Goal: Understand site structure: Understand site structure

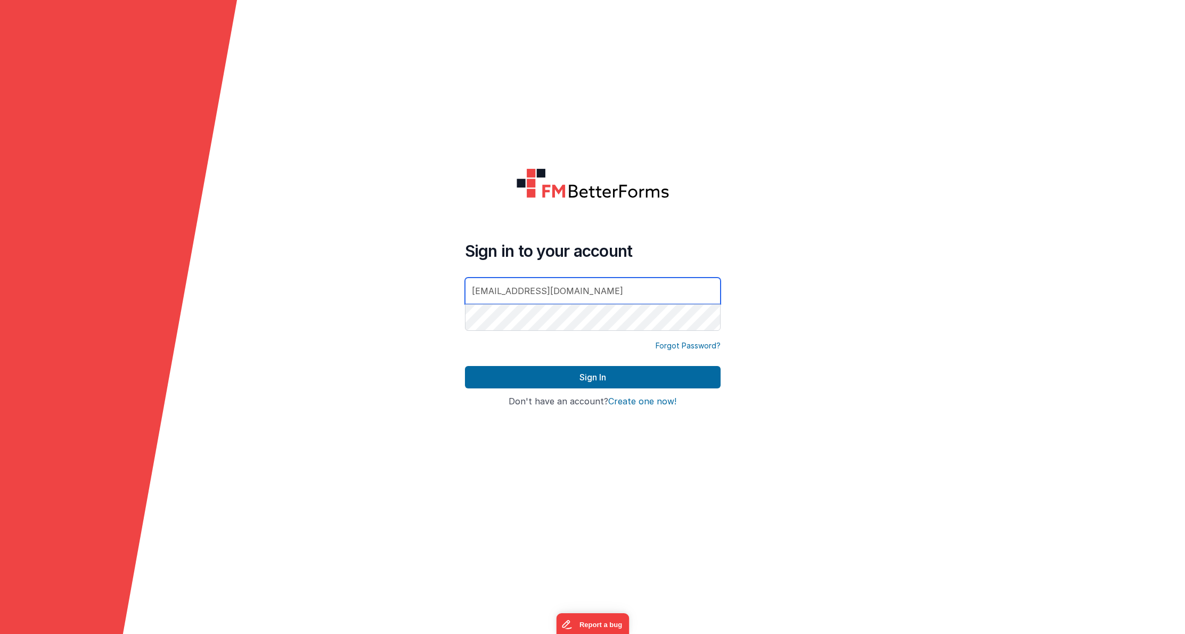
type input "[EMAIL_ADDRESS][DOMAIN_NAME]"
click at [592, 377] on button "Sign In" at bounding box center [593, 377] width 256 height 22
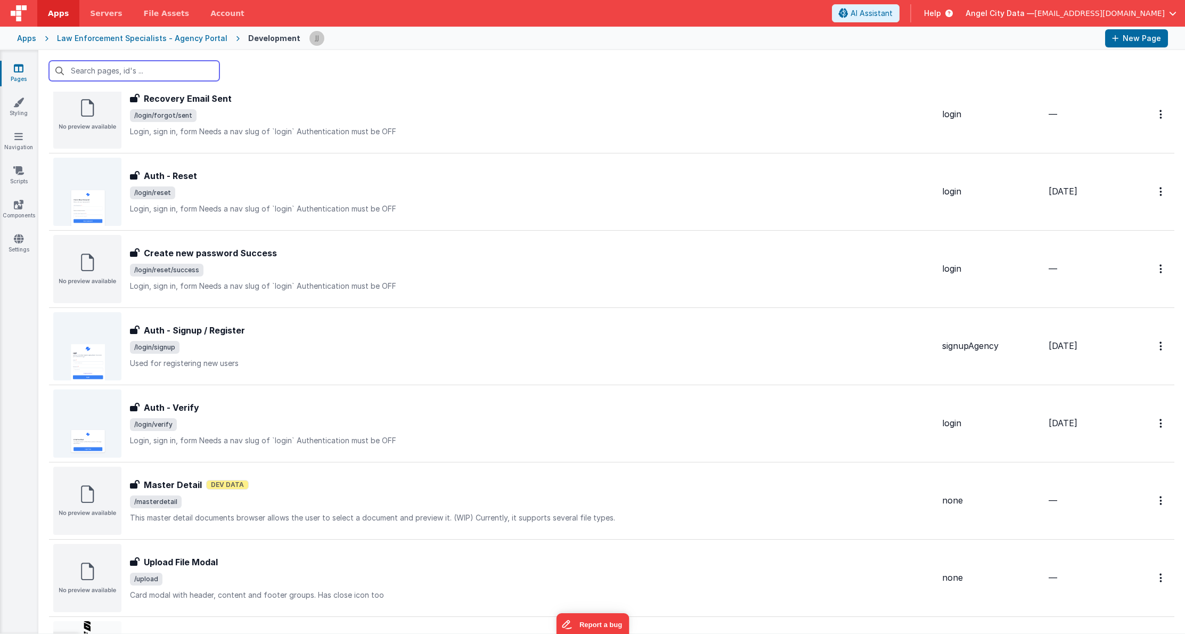
scroll to position [729, 0]
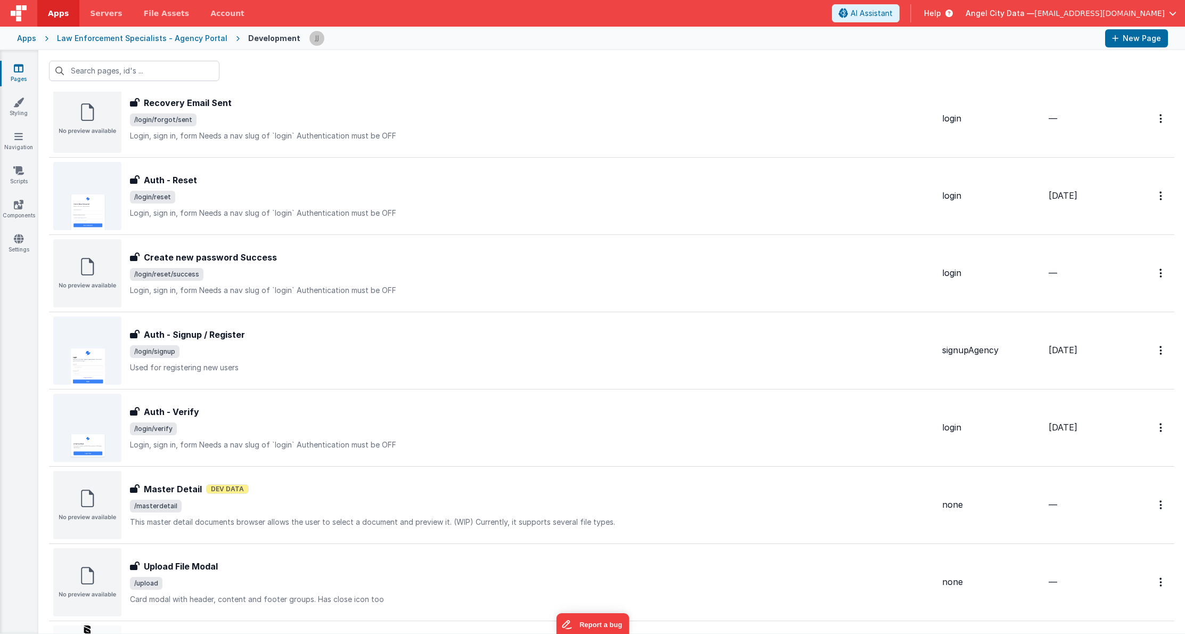
click at [28, 39] on div "Apps" at bounding box center [26, 38] width 19 height 11
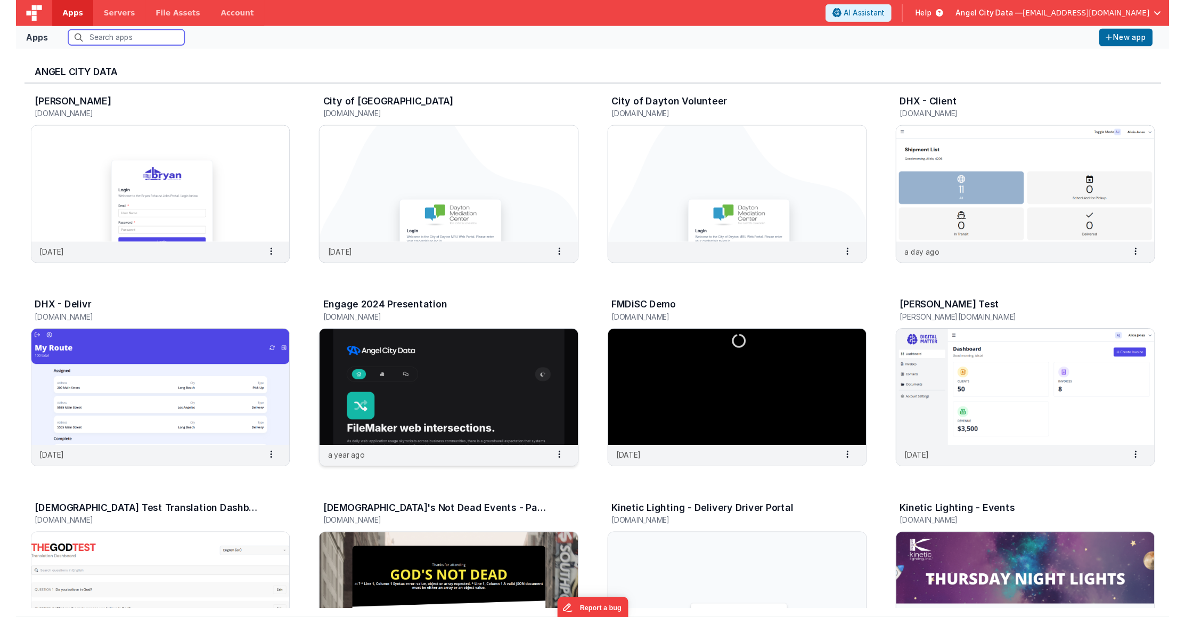
scroll to position [227, 0]
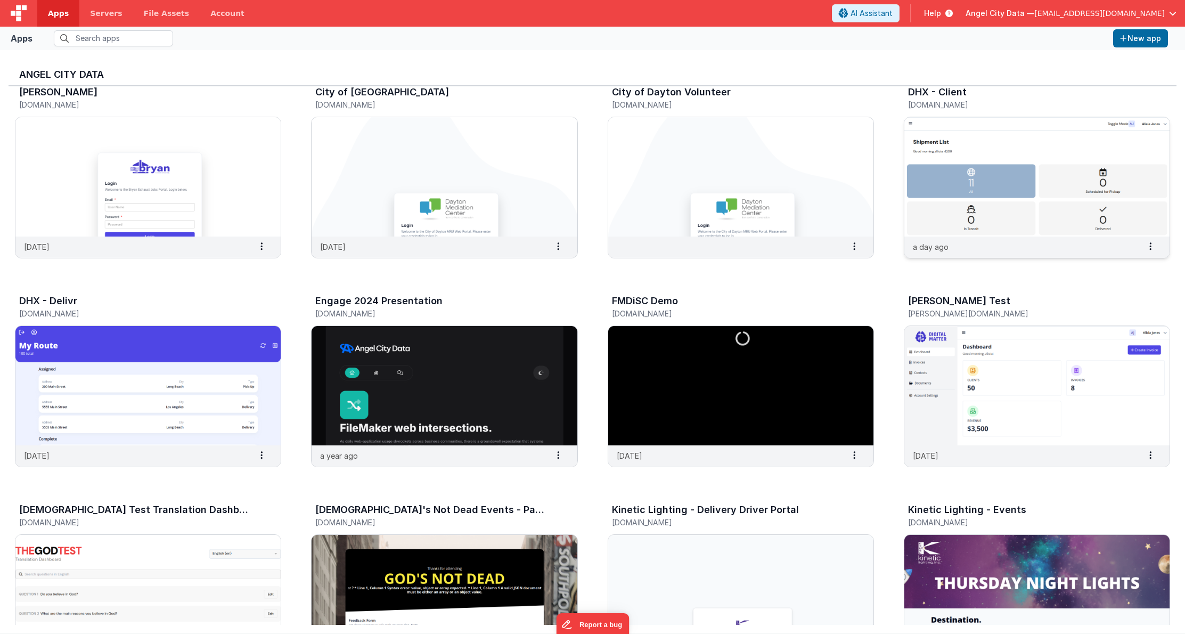
click at [970, 148] on img at bounding box center [1037, 176] width 265 height 119
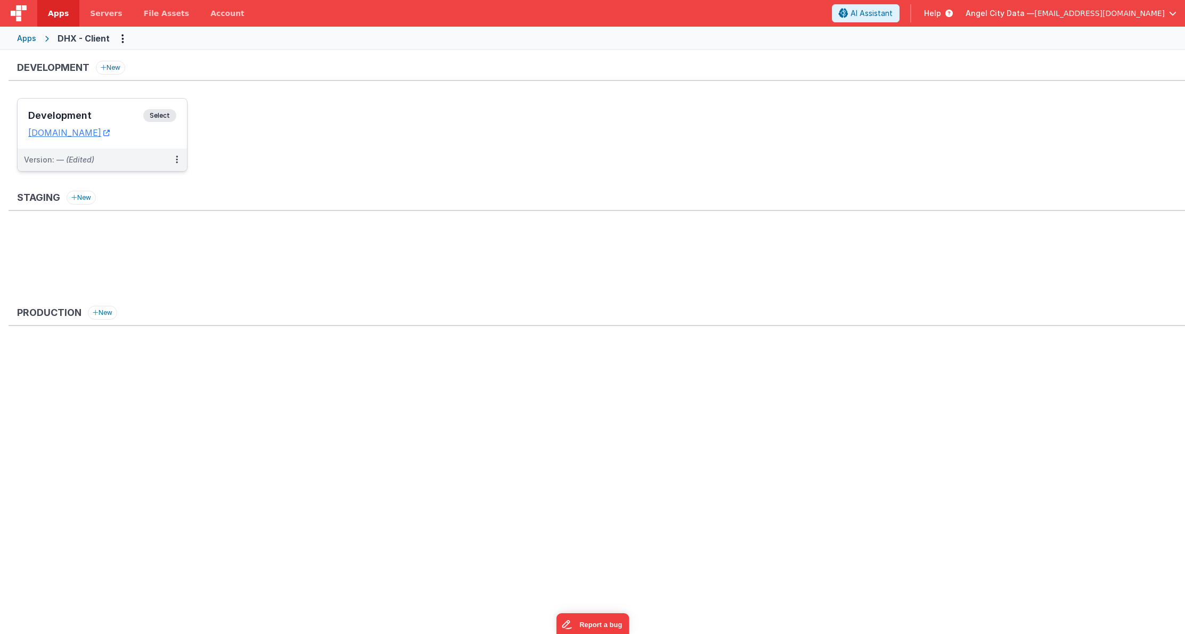
click at [101, 111] on h3 "Development" at bounding box center [85, 115] width 115 height 11
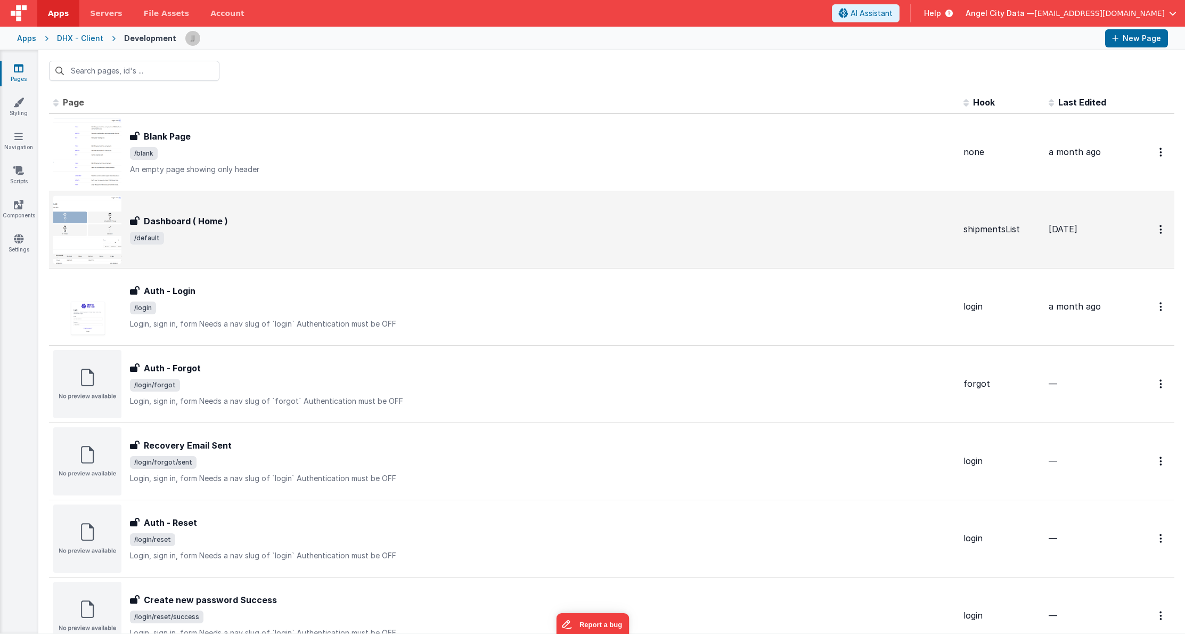
click at [307, 235] on span "/default" at bounding box center [542, 238] width 825 height 13
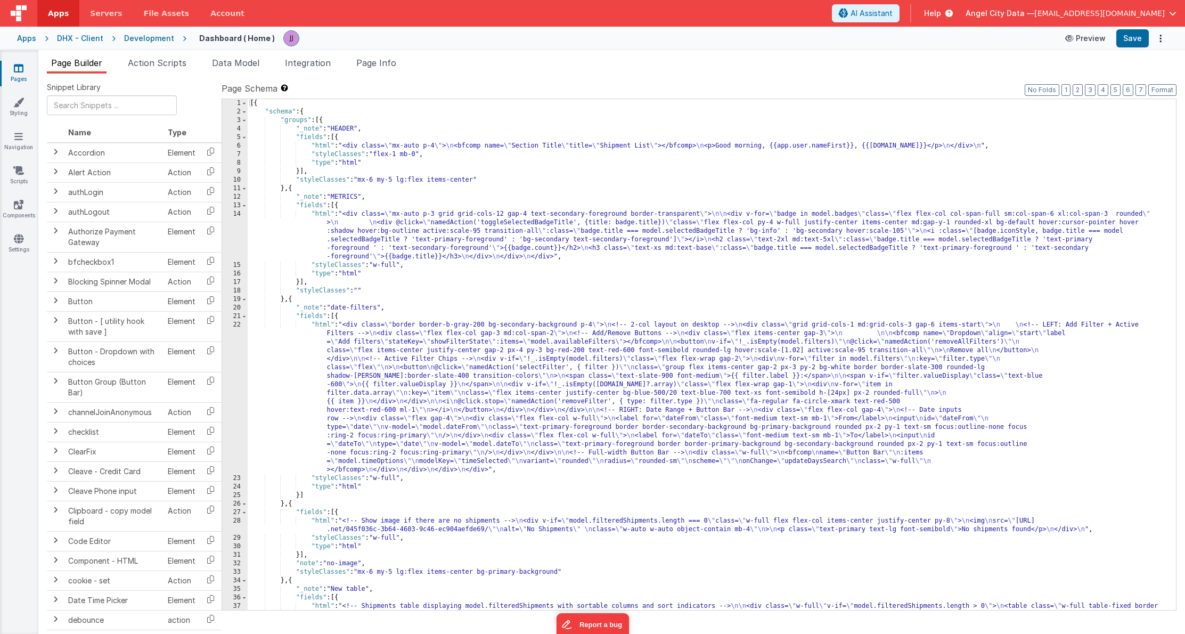
click at [1083, 39] on button "Preview" at bounding box center [1085, 38] width 53 height 17
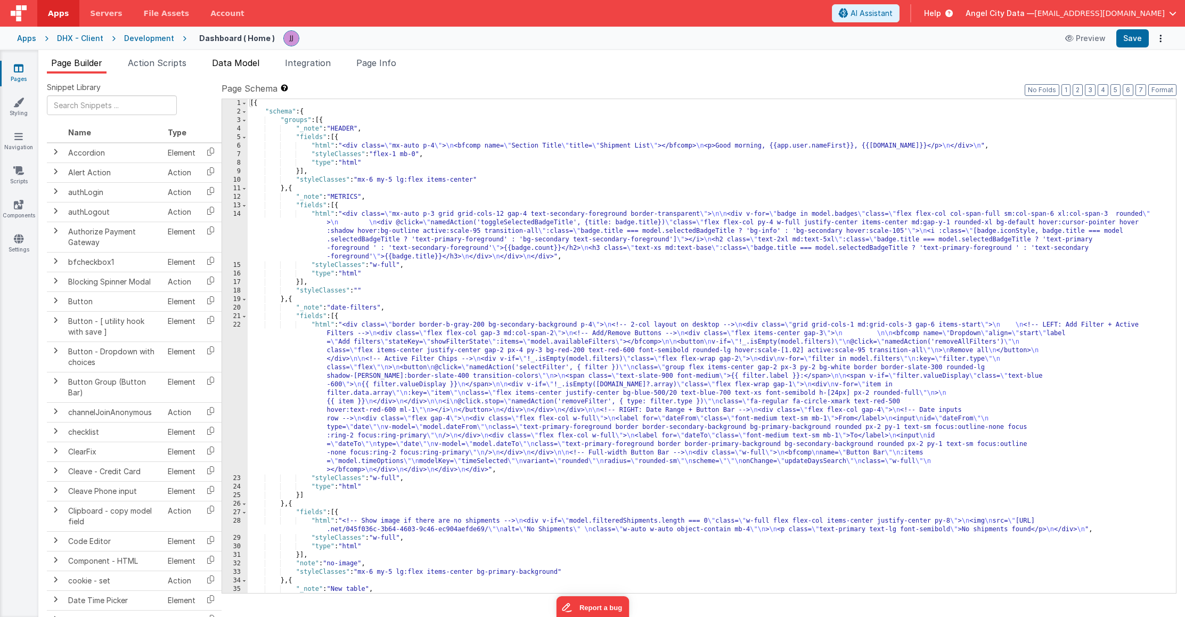
click at [245, 67] on span "Data Model" at bounding box center [235, 63] width 47 height 11
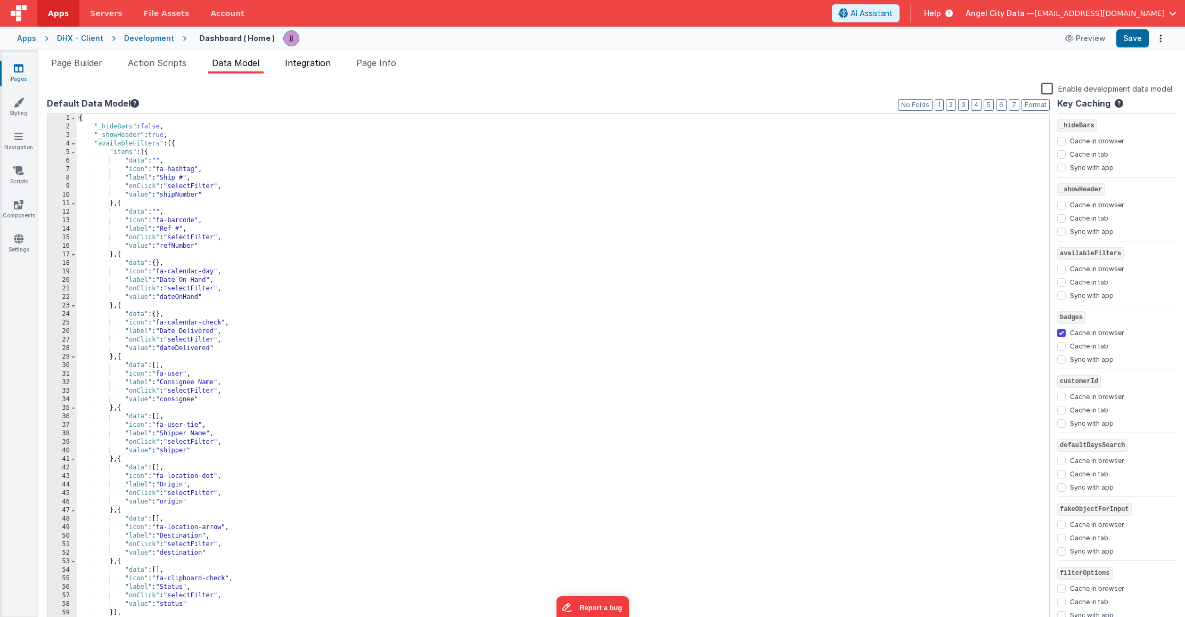
click at [297, 62] on span "Integration" at bounding box center [308, 63] width 46 height 11
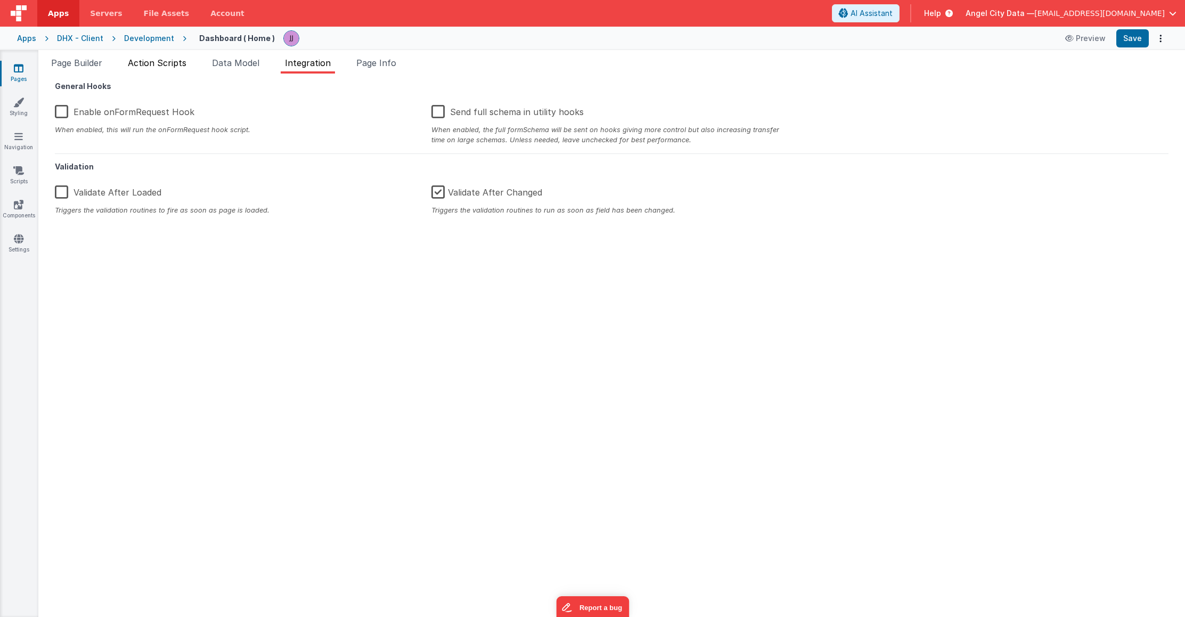
click at [161, 63] on span "Action Scripts" at bounding box center [157, 63] width 59 height 11
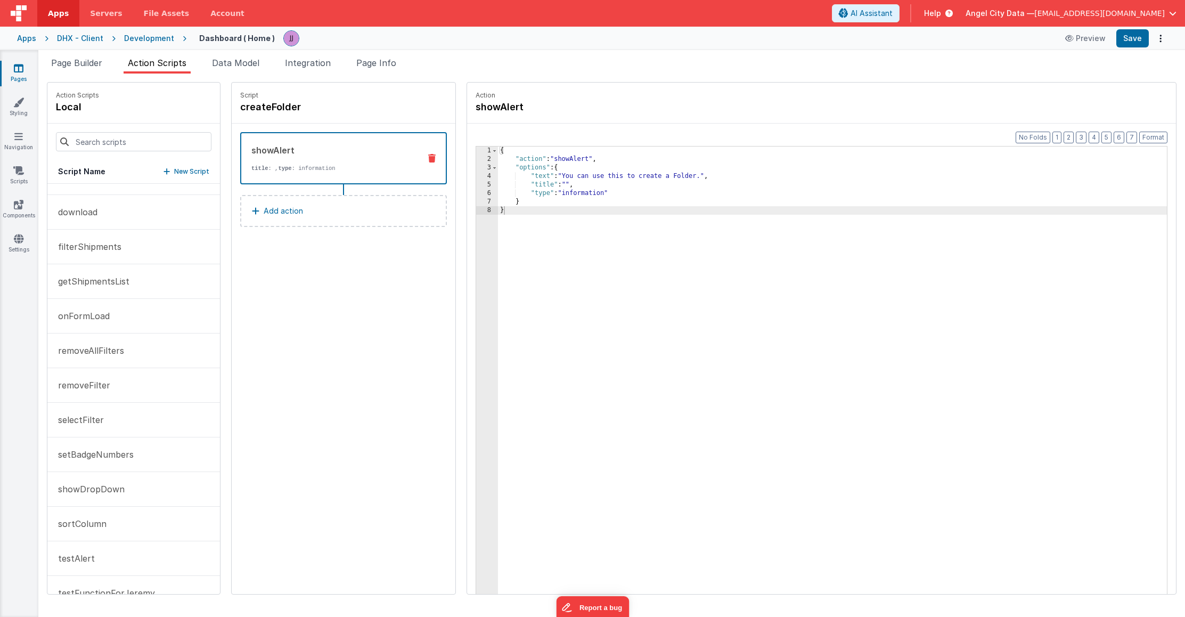
scroll to position [94, 0]
click at [94, 245] on p "filterShipments" at bounding box center [87, 244] width 70 height 13
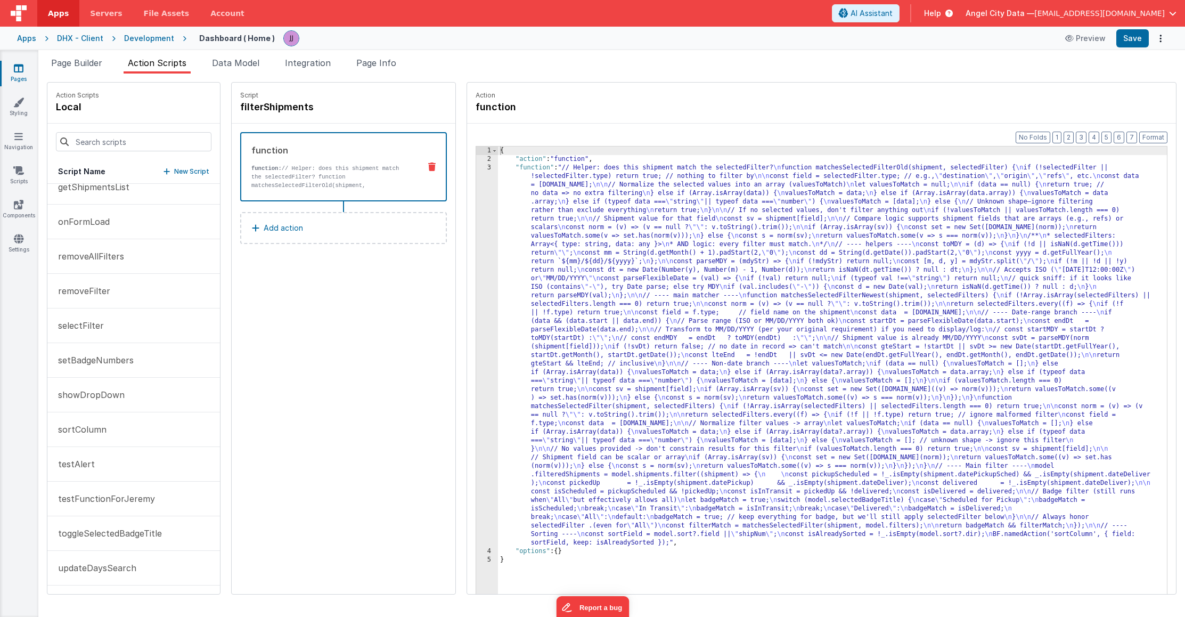
scroll to position [186, 0]
click at [155, 363] on button "setBadgeNumbers" at bounding box center [133, 360] width 173 height 35
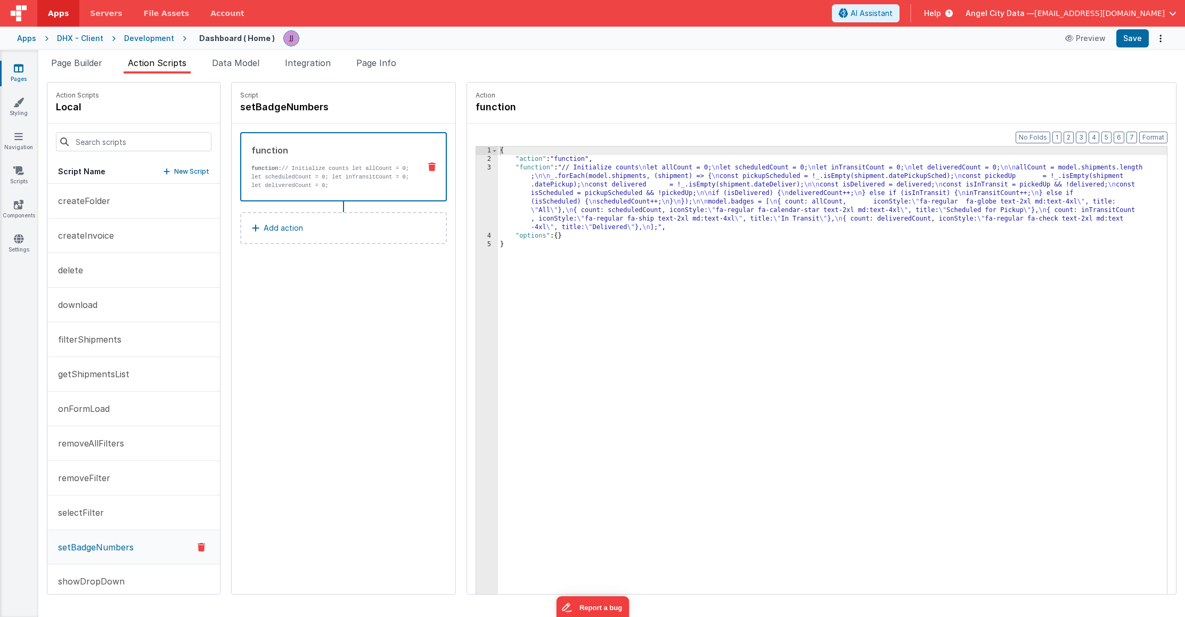
scroll to position [0, 0]
click at [152, 371] on button "getShipmentsList" at bounding box center [133, 374] width 173 height 35
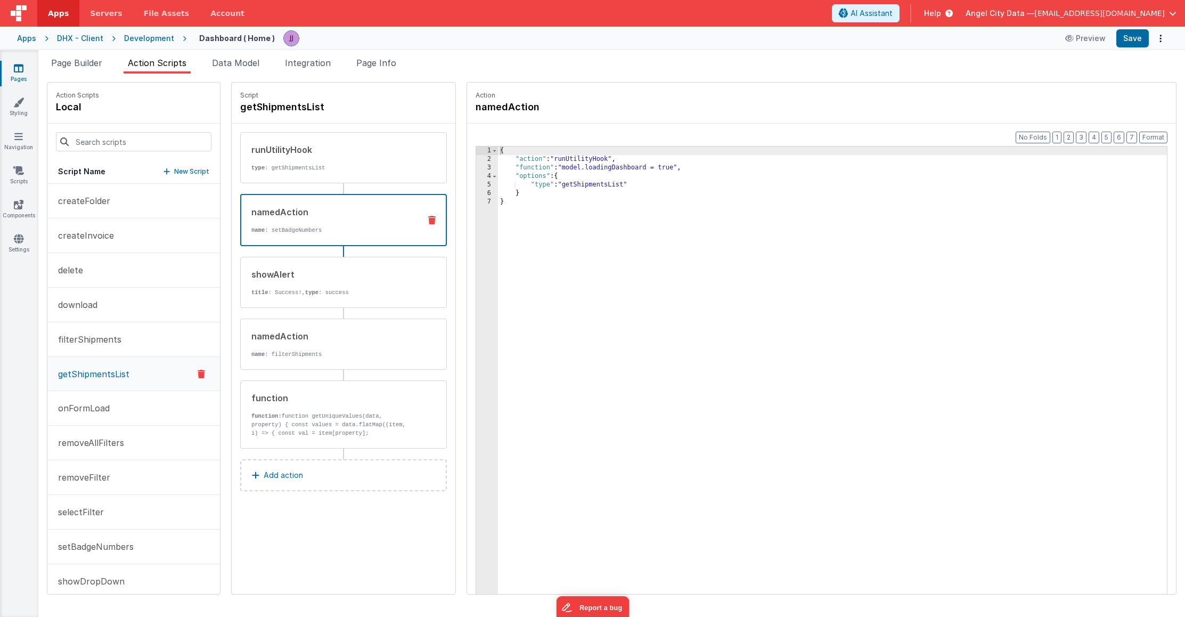
click at [387, 224] on div "namedAction name : setBadgeNumbers" at bounding box center [326, 220] width 170 height 29
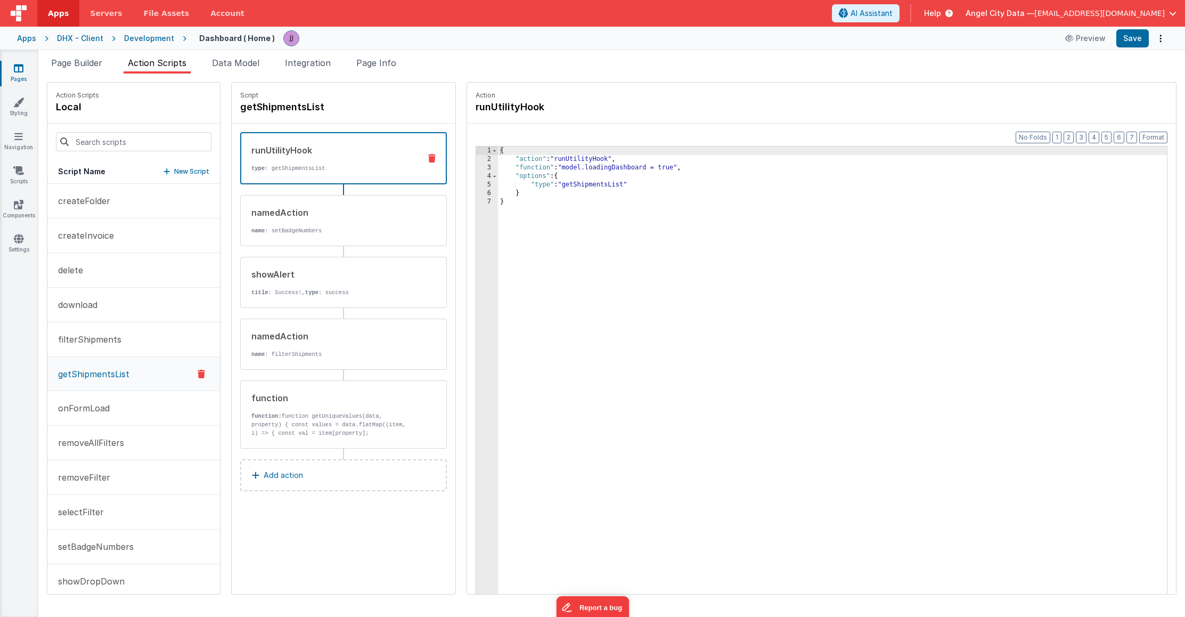
click at [368, 166] on p "type : getShipmentsList" at bounding box center [331, 168] width 160 height 9
click at [136, 336] on button "filterShipments" at bounding box center [133, 339] width 173 height 35
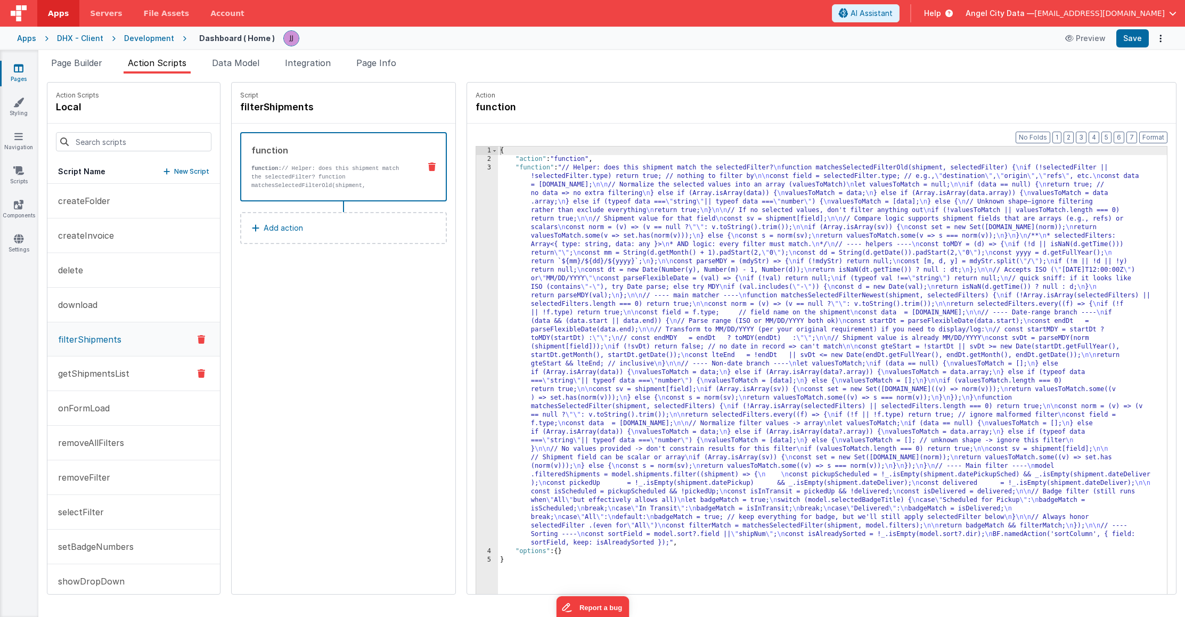
click at [137, 372] on button "getShipmentsList" at bounding box center [133, 373] width 173 height 35
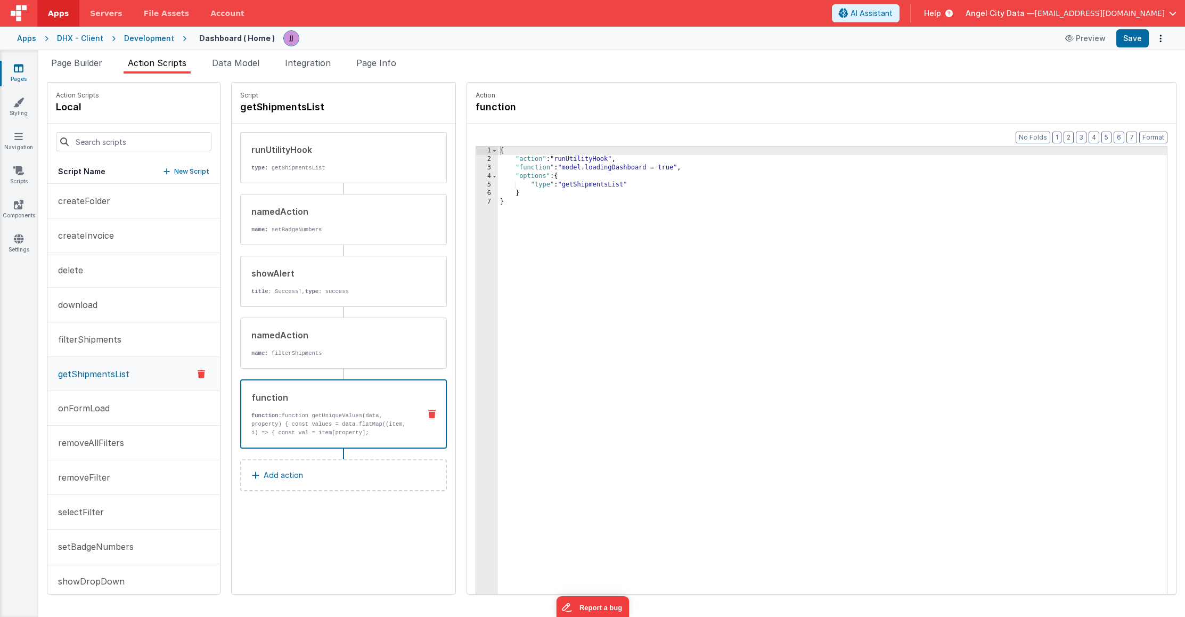
click at [337, 432] on p "function: function getUniqueValues(data, property) { const values = data.flatMa…" at bounding box center [331, 424] width 160 height 26
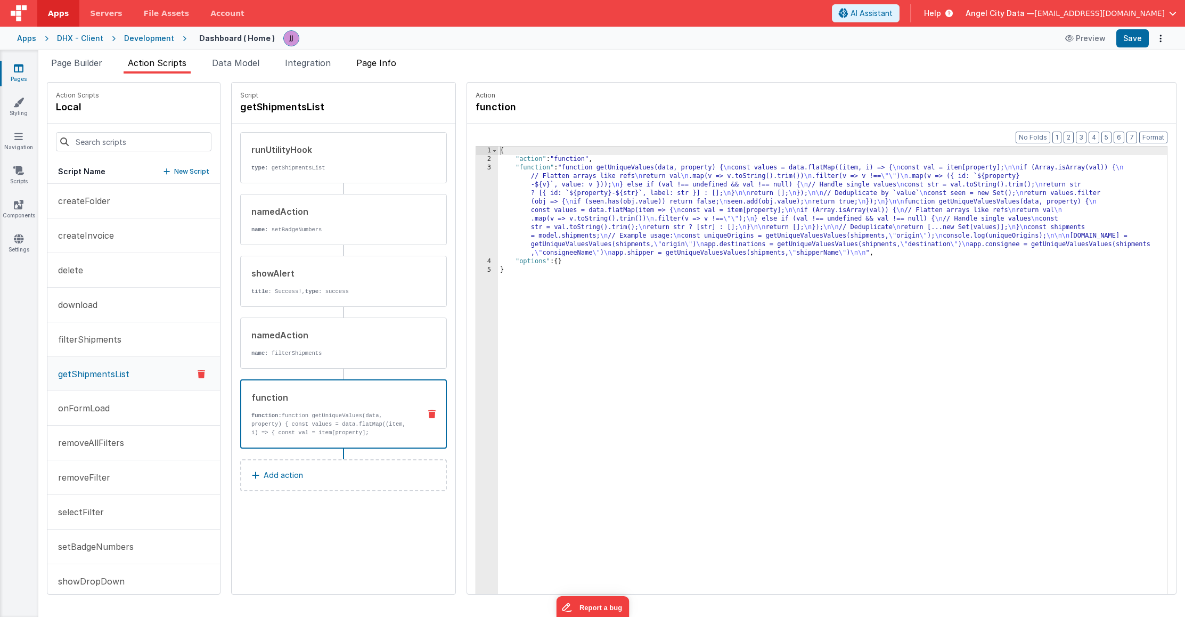
click at [378, 68] on li "Page Info" at bounding box center [376, 64] width 48 height 17
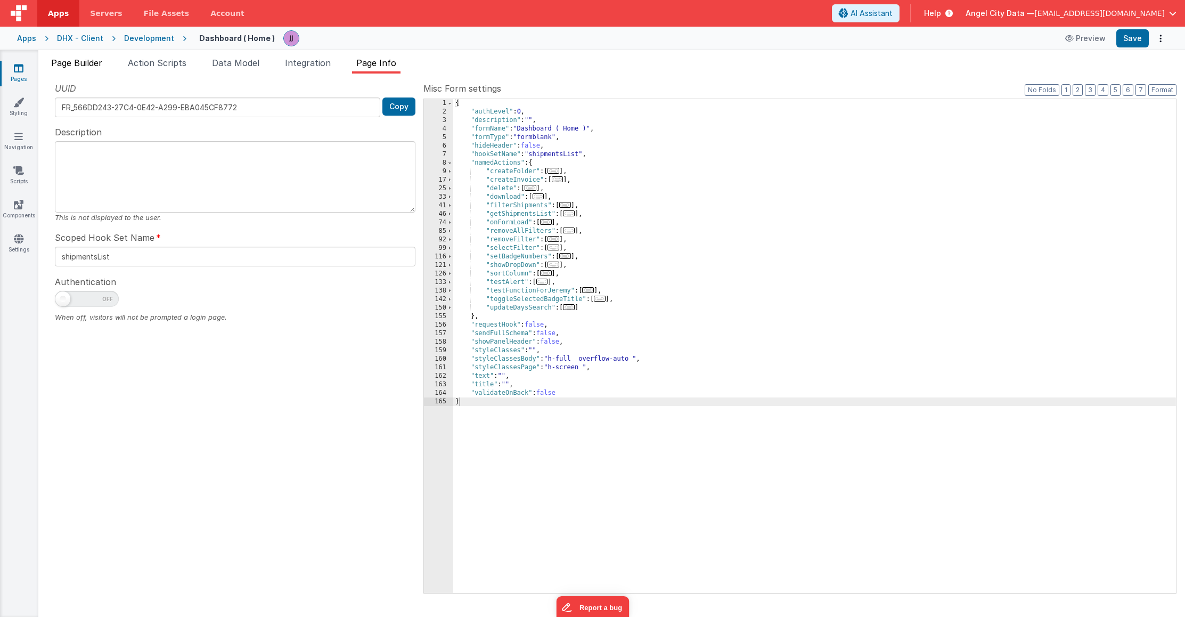
click at [93, 65] on span "Page Builder" at bounding box center [76, 63] width 51 height 11
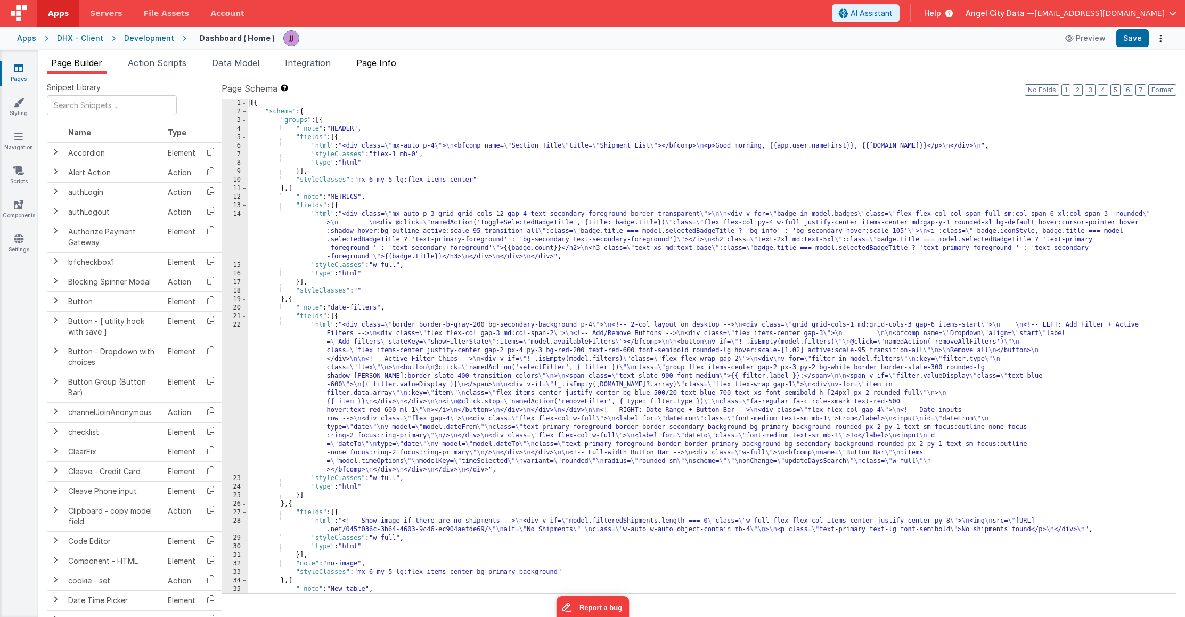
click at [363, 60] on span "Page Info" at bounding box center [376, 63] width 40 height 11
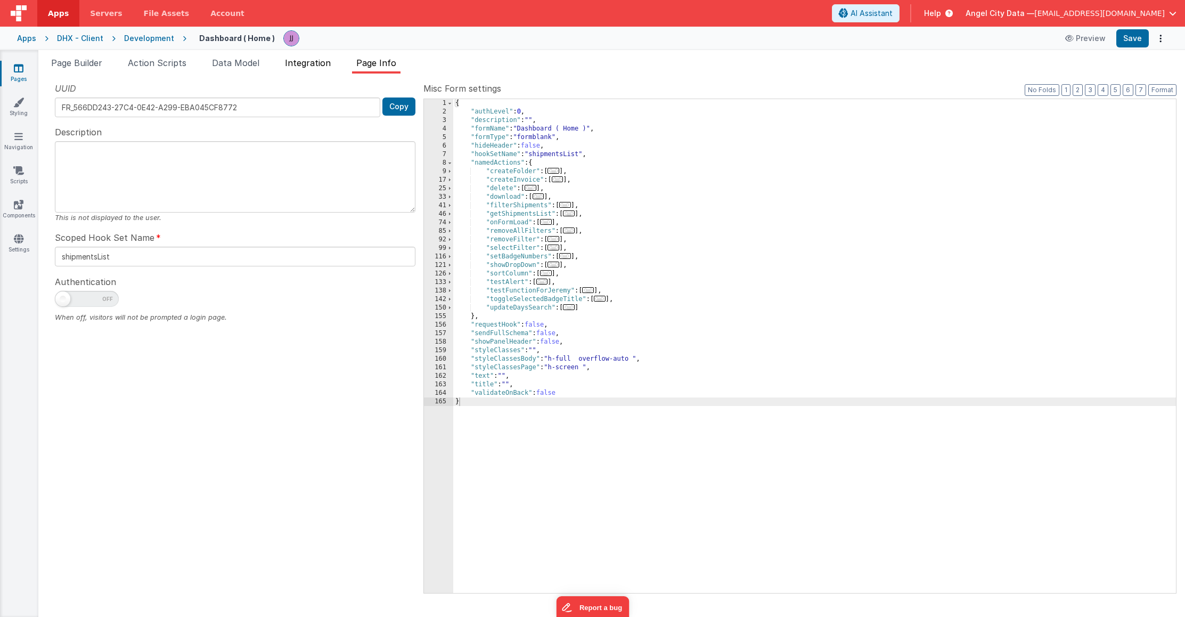
click at [321, 62] on span "Integration" at bounding box center [308, 63] width 46 height 11
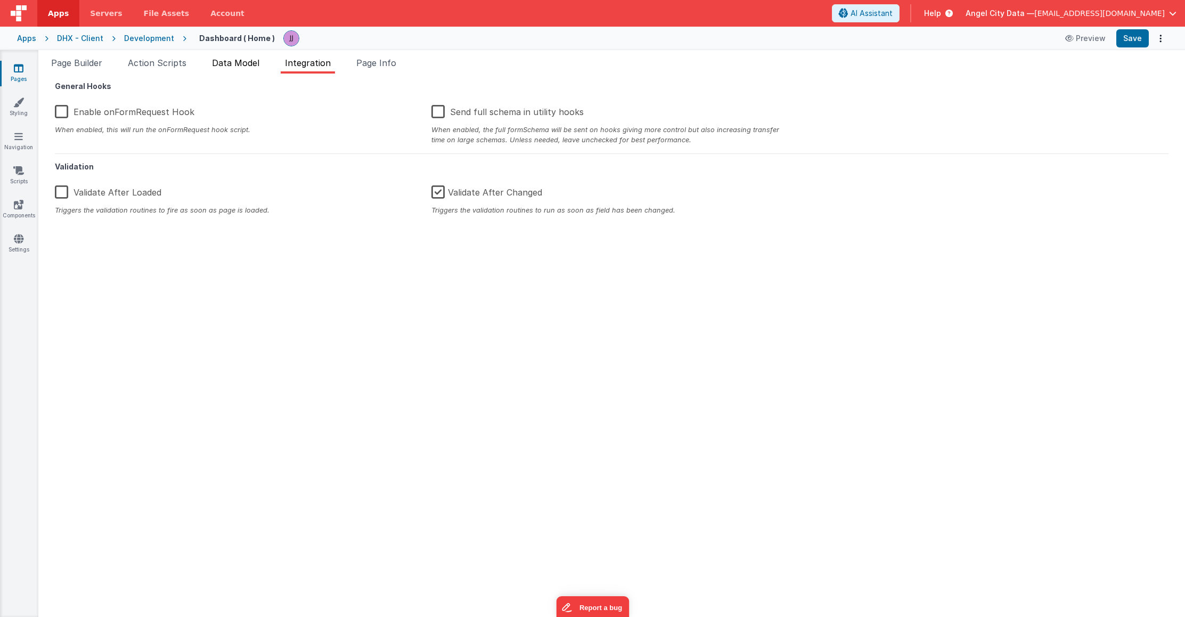
click at [229, 60] on span "Data Model" at bounding box center [235, 63] width 47 height 11
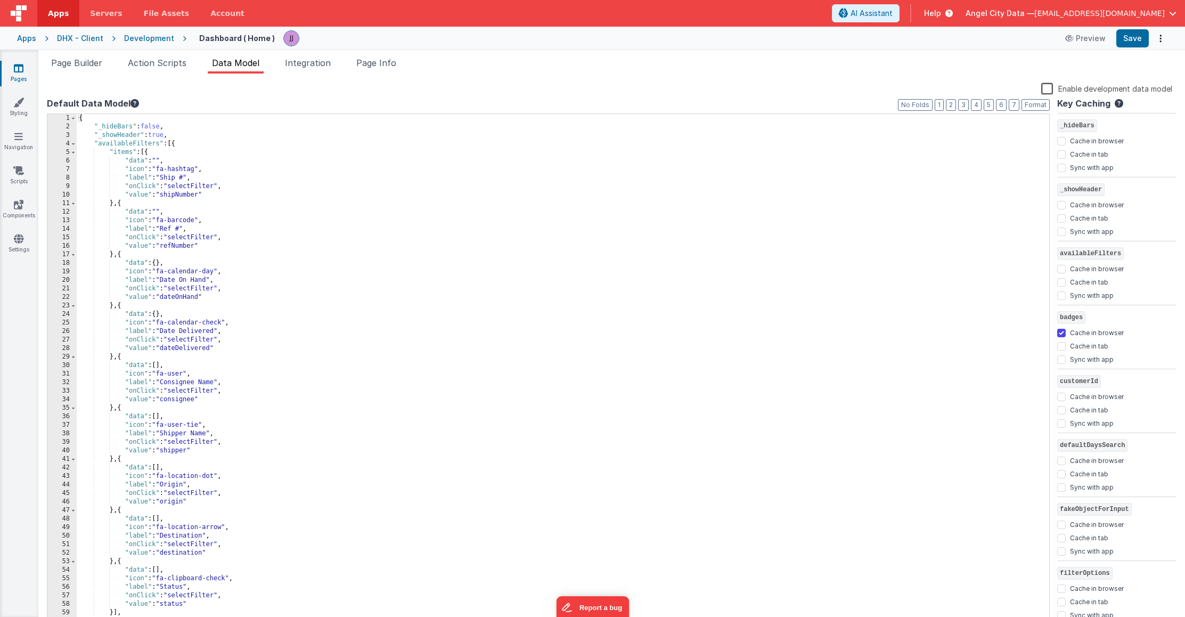
scroll to position [1, 0]
click at [175, 64] on span "Action Scripts" at bounding box center [157, 63] width 59 height 11
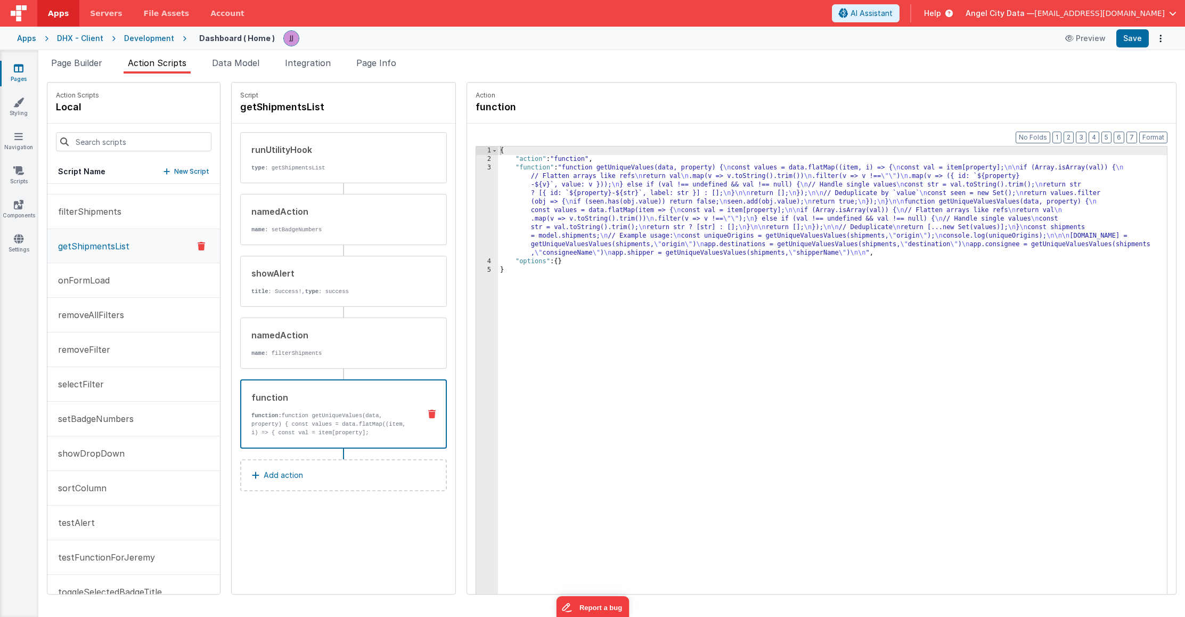
scroll to position [129, 0]
click at [335, 160] on div "runUtilityHook type : getShipmentsList" at bounding box center [327, 157] width 172 height 29
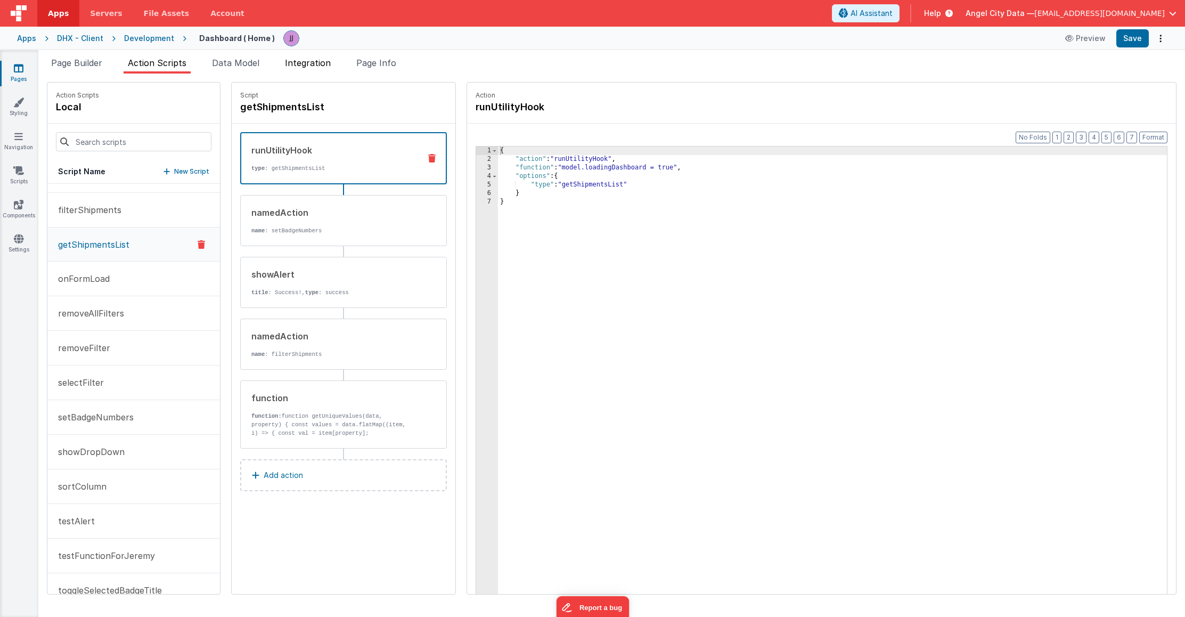
click at [300, 62] on span "Integration" at bounding box center [308, 63] width 46 height 11
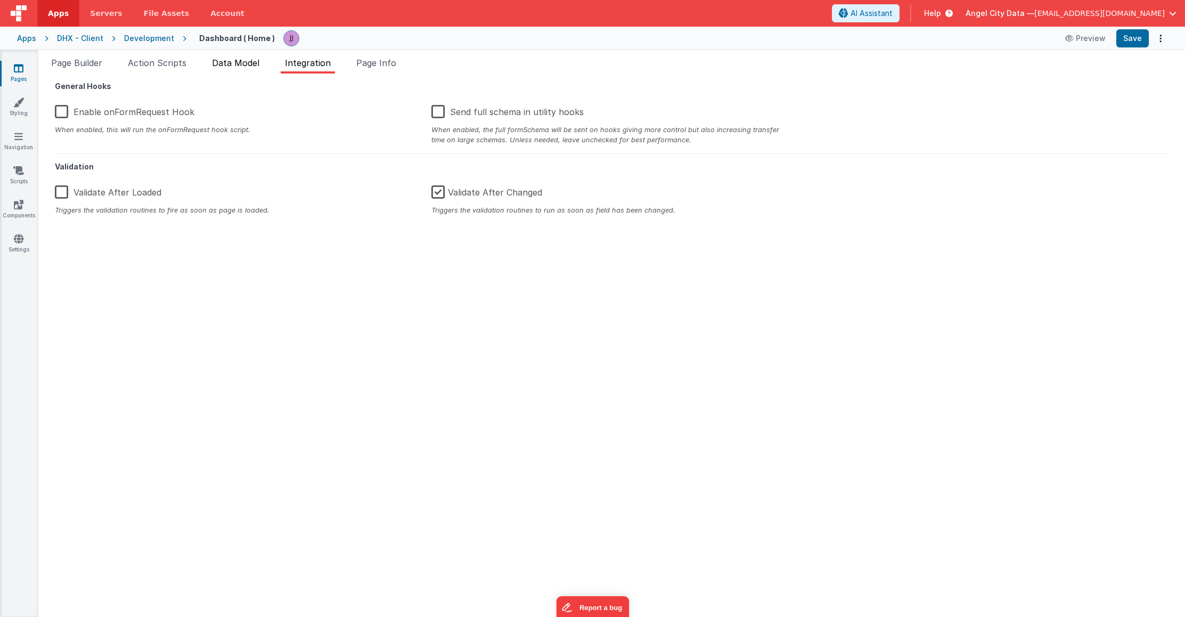
click at [253, 62] on span "Data Model" at bounding box center [235, 63] width 47 height 11
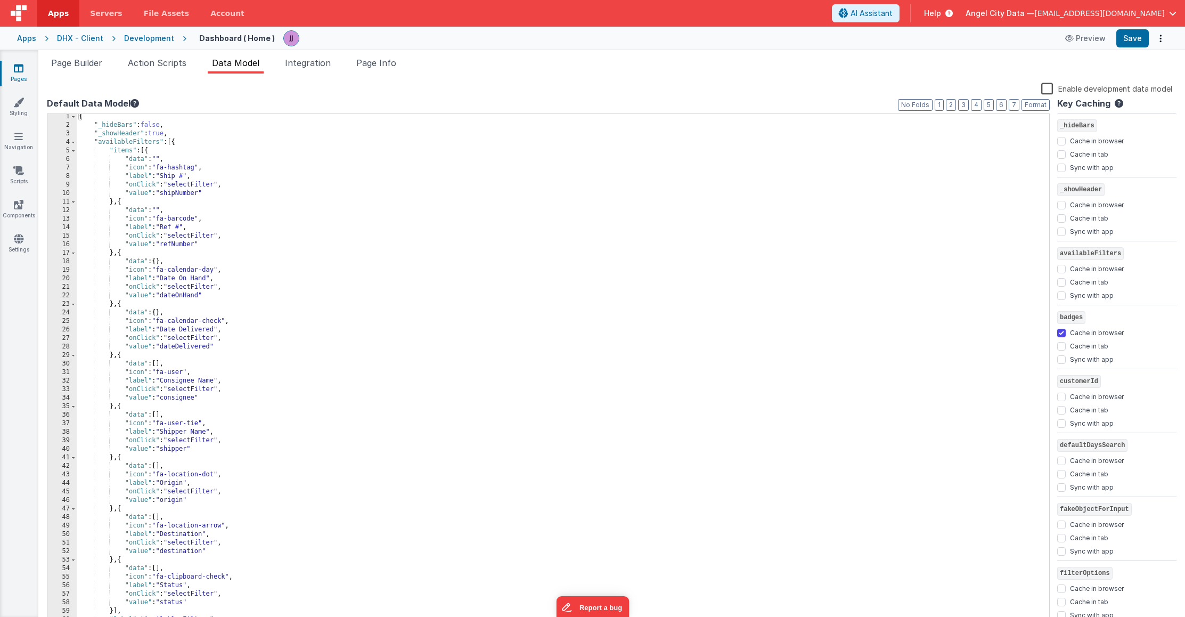
scroll to position [2, 0]
click at [173, 66] on span "Action Scripts" at bounding box center [157, 63] width 59 height 11
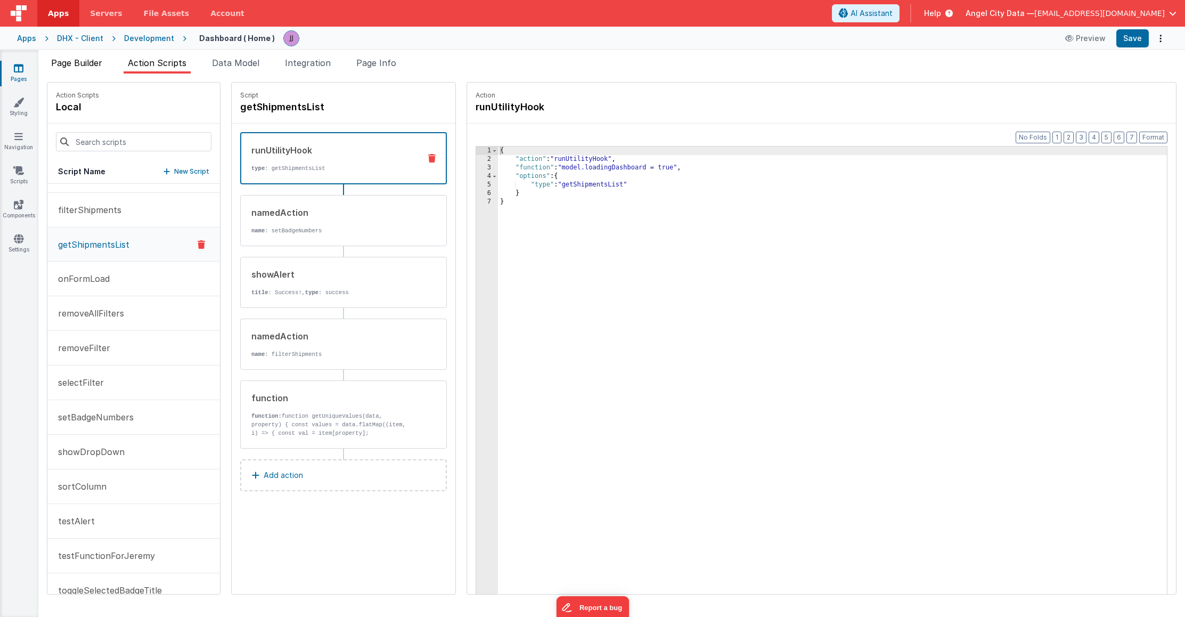
click at [88, 66] on span "Page Builder" at bounding box center [76, 63] width 51 height 11
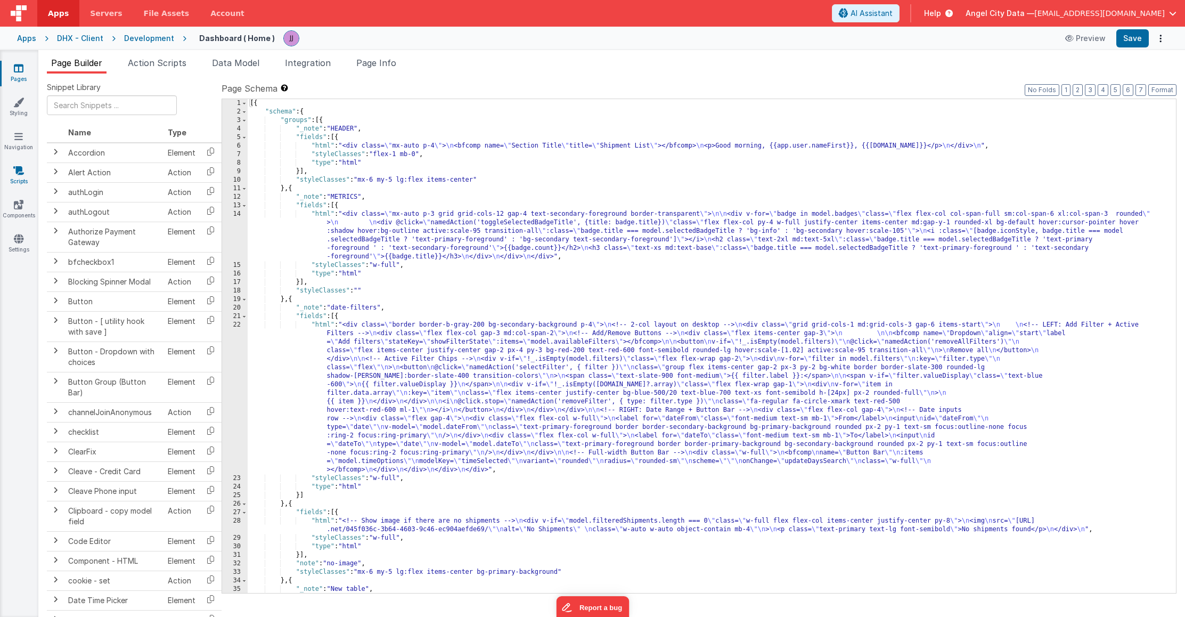
click at [18, 168] on icon at bounding box center [18, 170] width 11 height 11
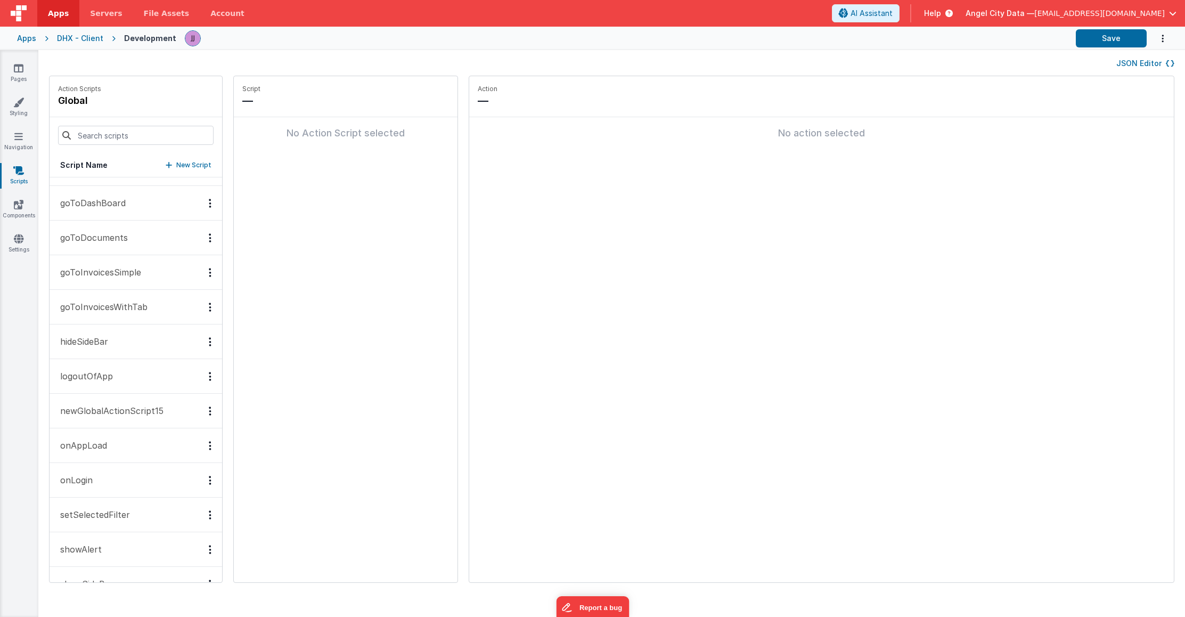
scroll to position [58, 0]
click at [118, 440] on button "onAppLoad" at bounding box center [136, 448] width 173 height 35
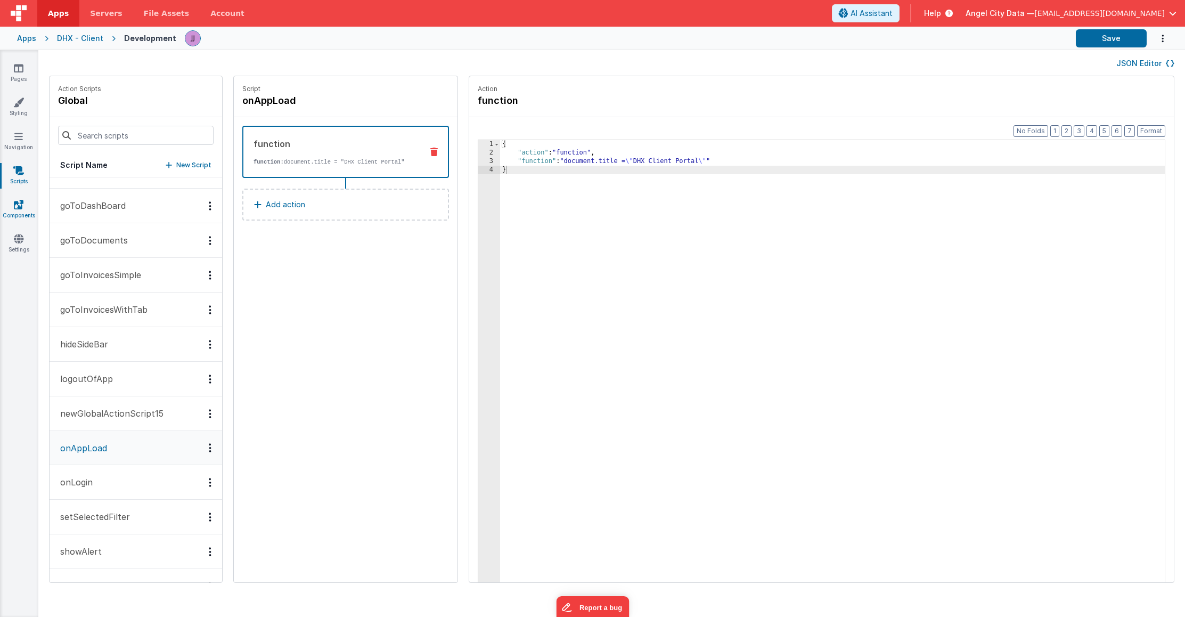
click at [16, 209] on icon at bounding box center [19, 204] width 10 height 11
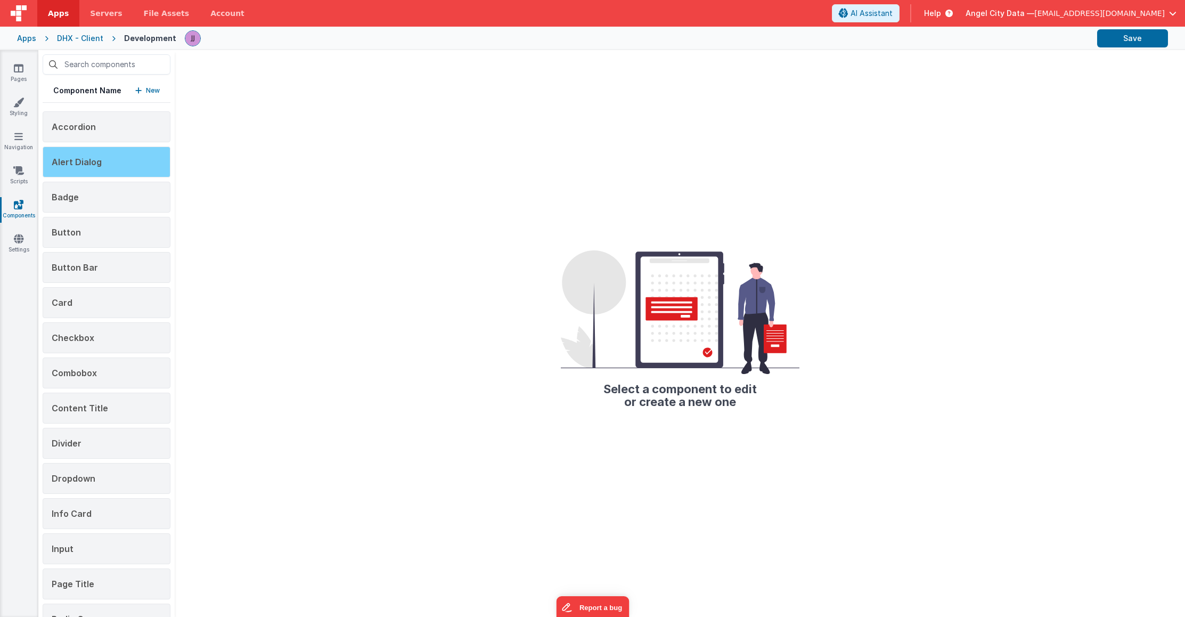
click at [86, 156] on div "Alert Dialog" at bounding box center [107, 162] width 128 height 31
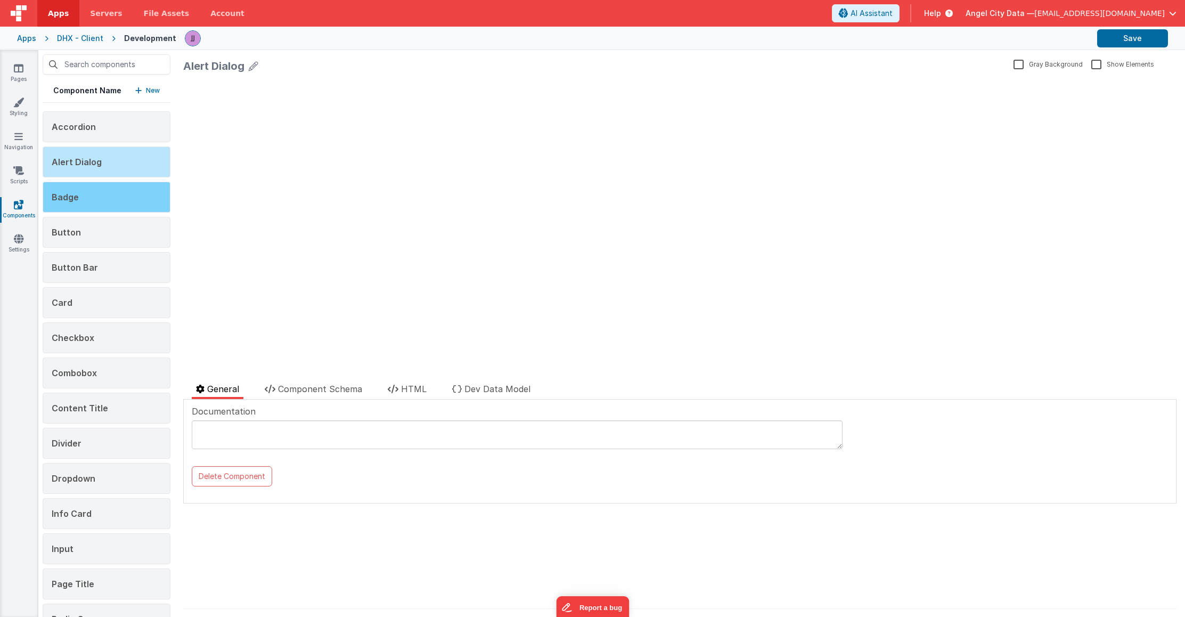
click at [94, 208] on div "Badge" at bounding box center [107, 197] width 128 height 31
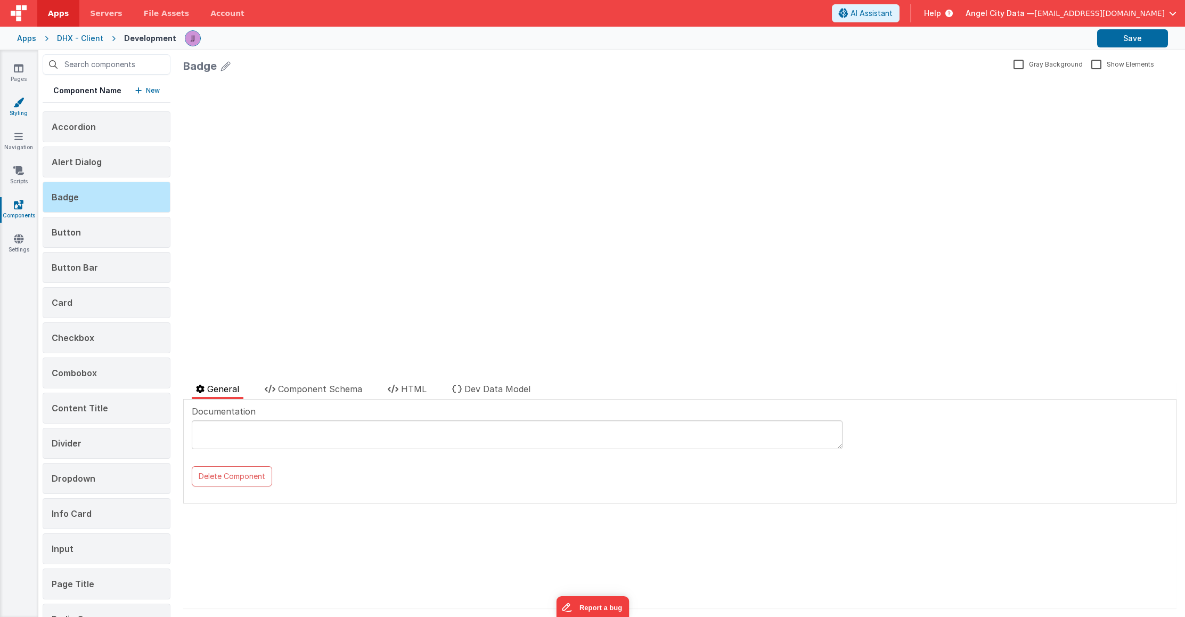
click at [17, 103] on icon at bounding box center [18, 102] width 11 height 11
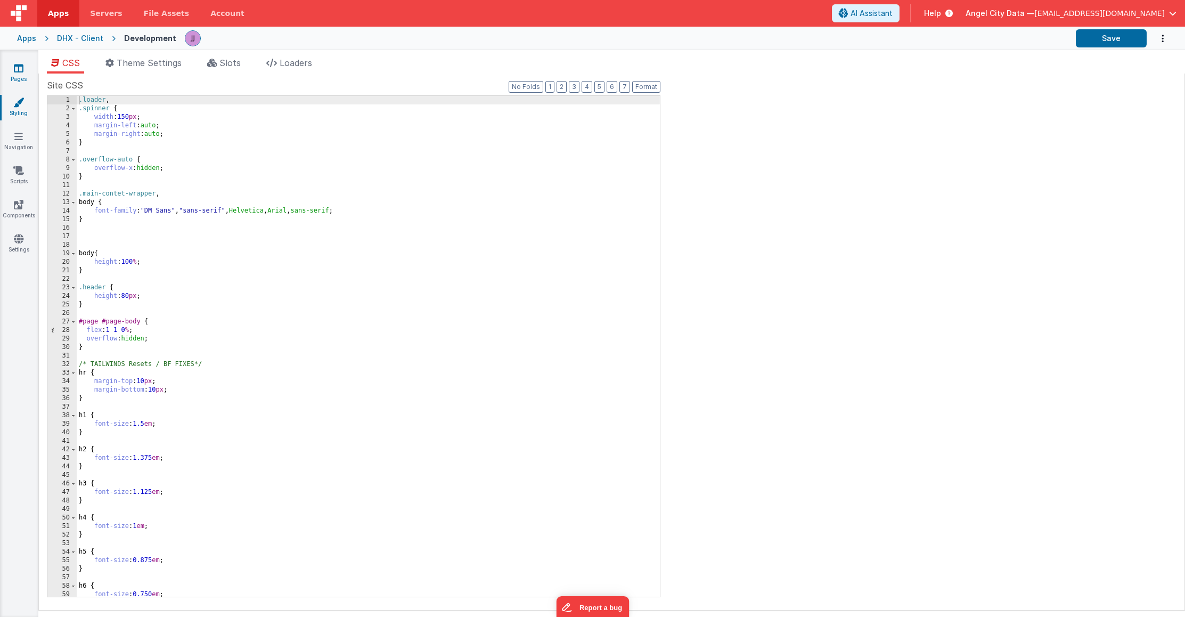
click at [17, 75] on link "Pages" at bounding box center [18, 73] width 38 height 21
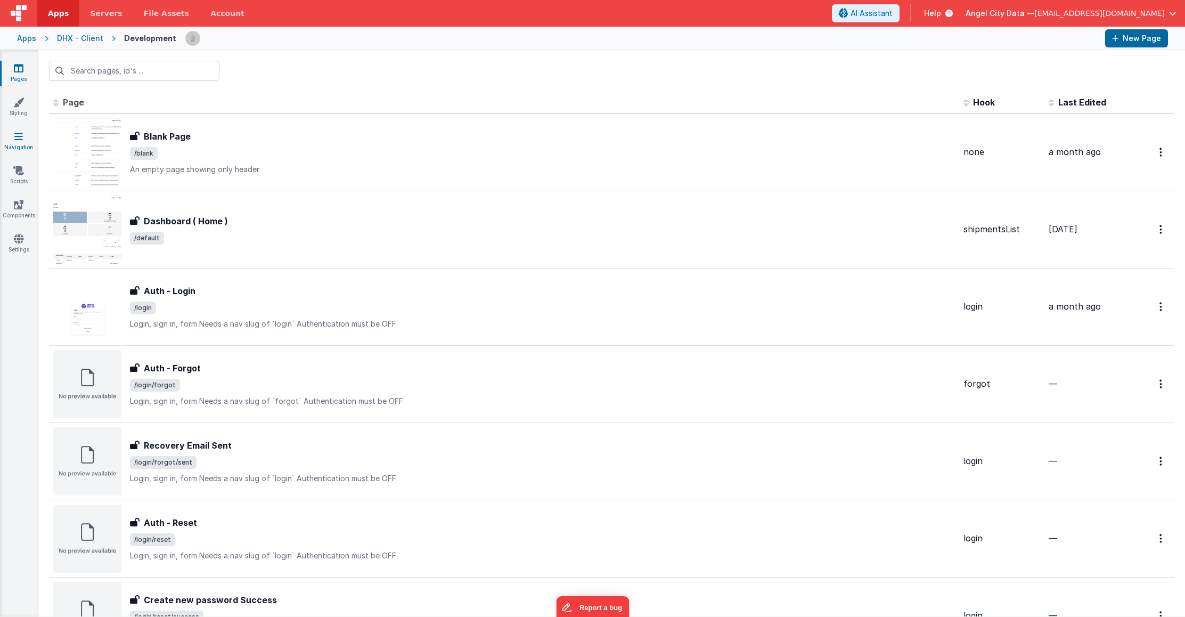
click at [25, 143] on link "Navigation" at bounding box center [18, 141] width 38 height 21
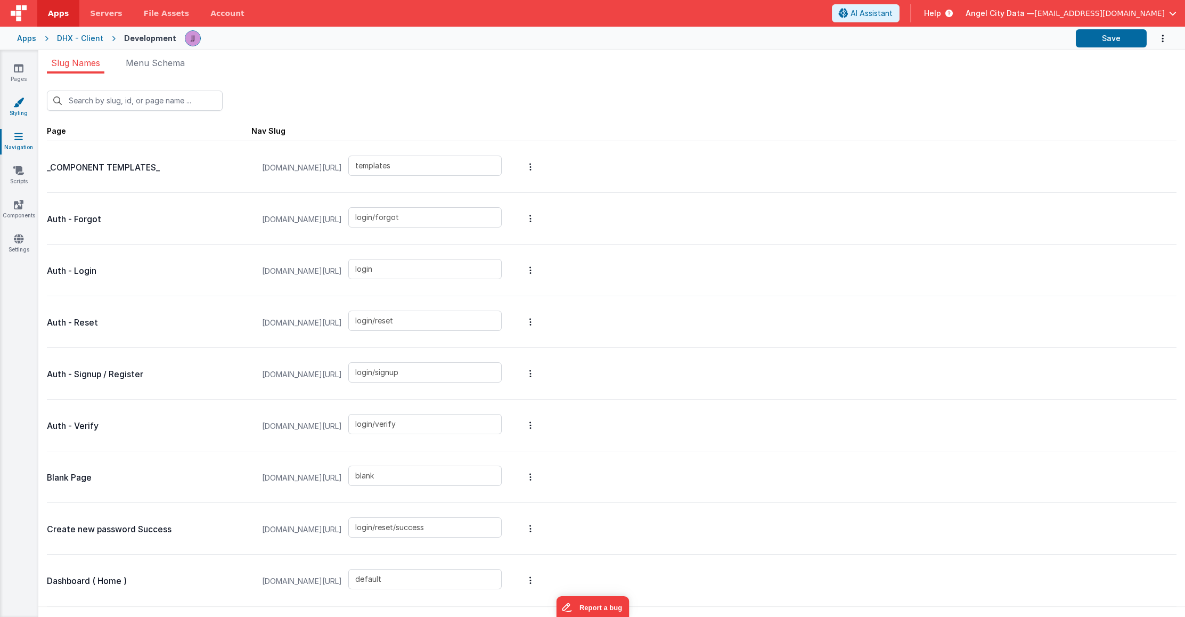
click at [24, 106] on icon at bounding box center [18, 102] width 11 height 11
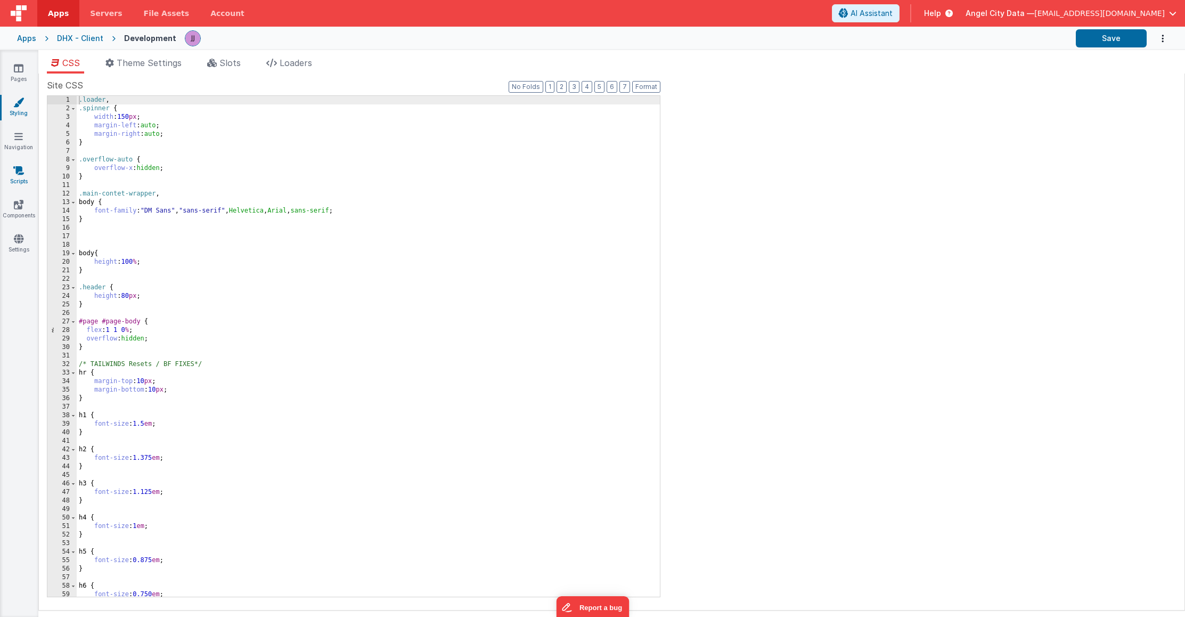
click at [25, 173] on link "Scripts" at bounding box center [18, 175] width 38 height 21
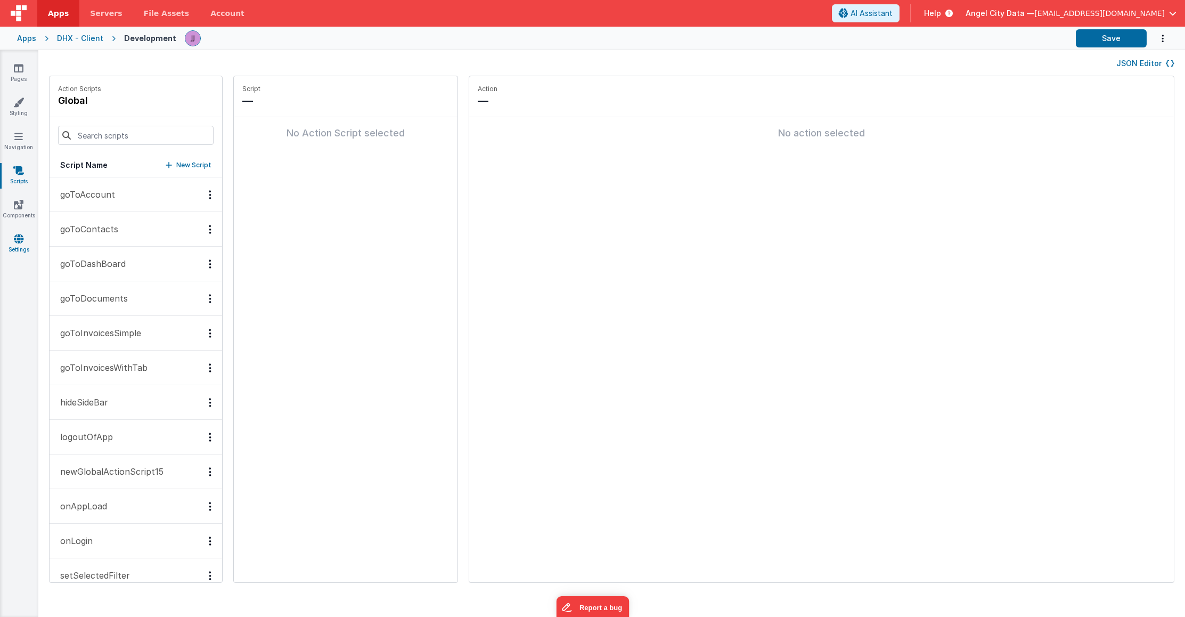
click at [25, 245] on link "Settings" at bounding box center [18, 243] width 38 height 21
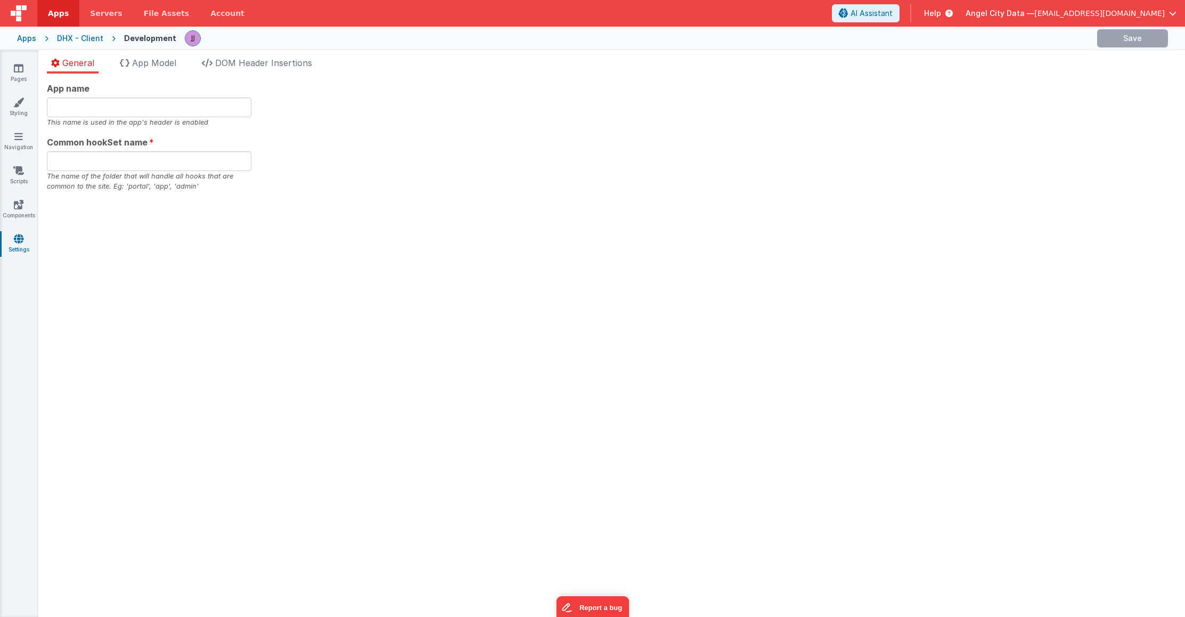
type input "app"
click at [147, 60] on span "App Model" at bounding box center [154, 63] width 44 height 11
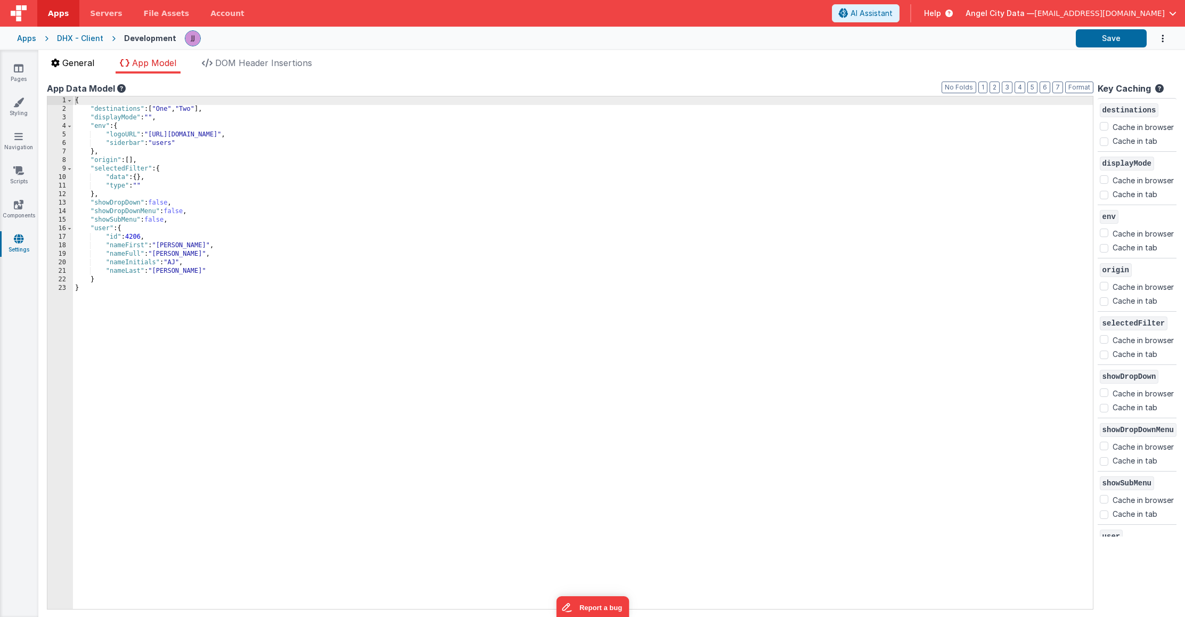
click at [87, 61] on span "General" at bounding box center [78, 63] width 32 height 11
